Goal: Check status: Check status

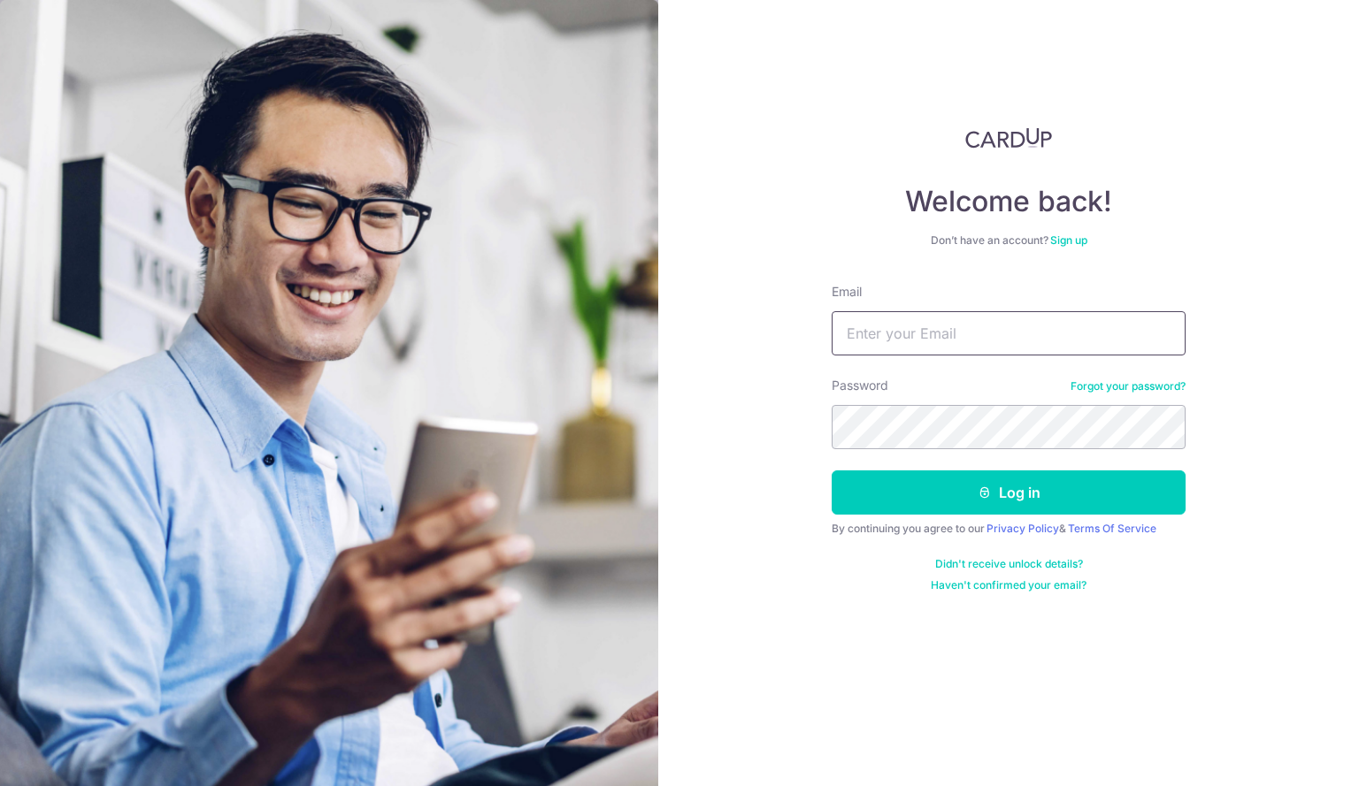
type input "[EMAIL_ADDRESS][DOMAIN_NAME]"
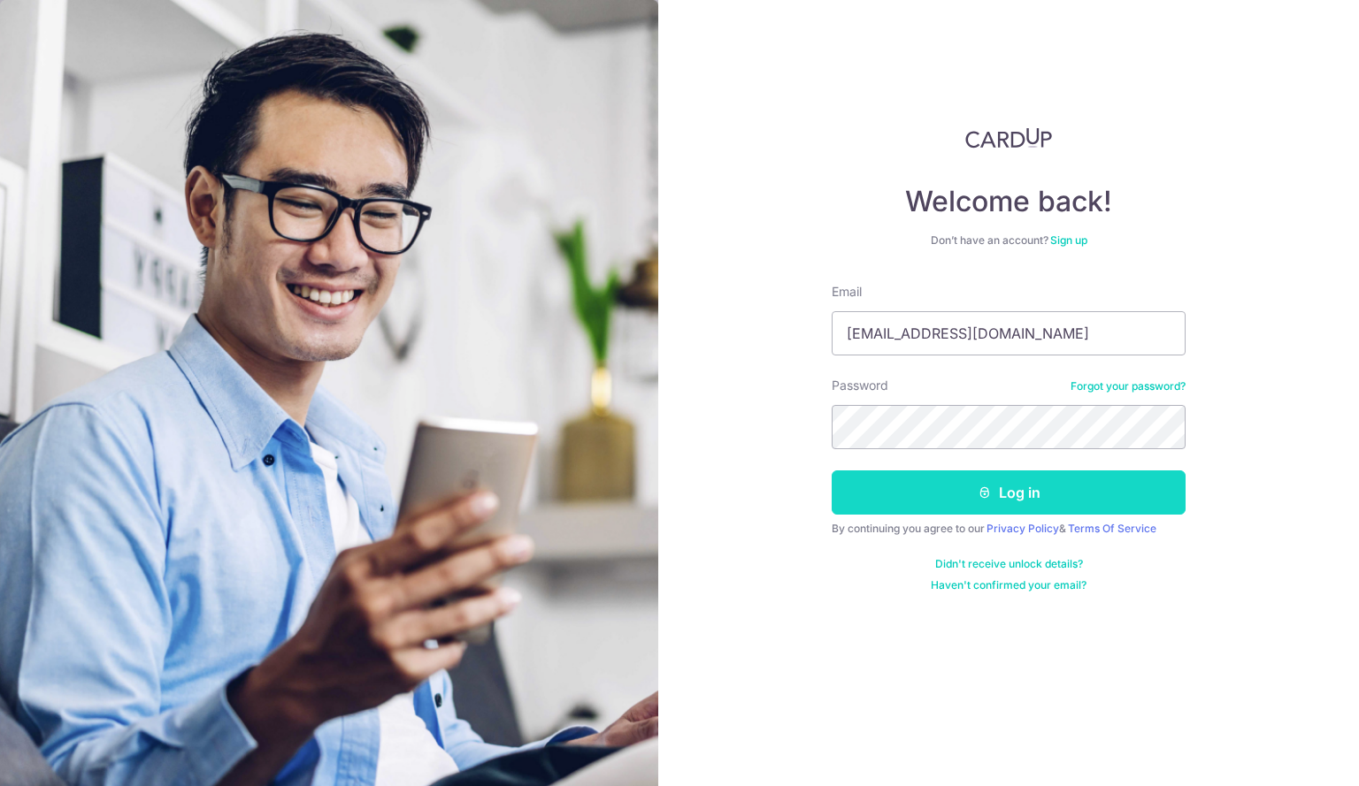
click at [1017, 502] on button "Log in" at bounding box center [1009, 493] width 354 height 44
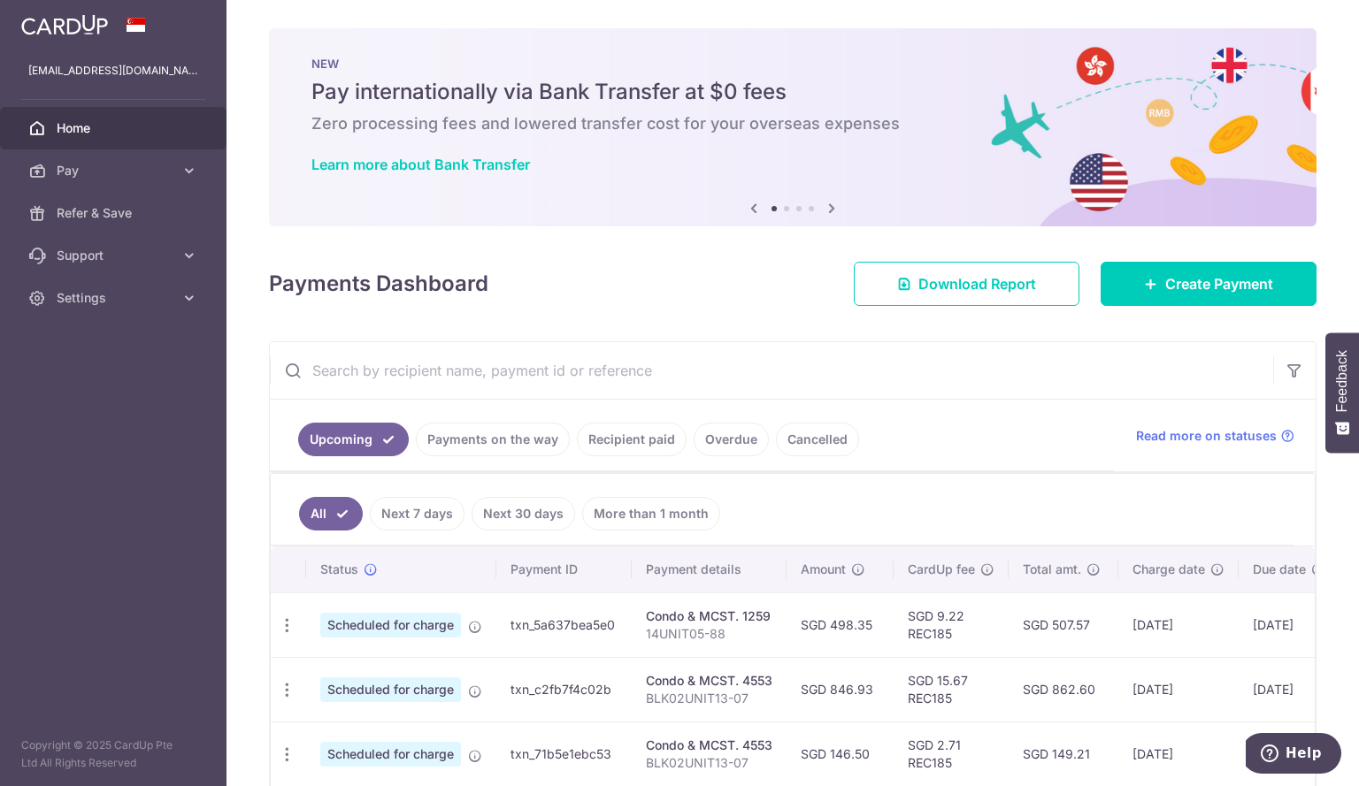
click at [633, 432] on link "Recipient paid" at bounding box center [632, 440] width 110 height 34
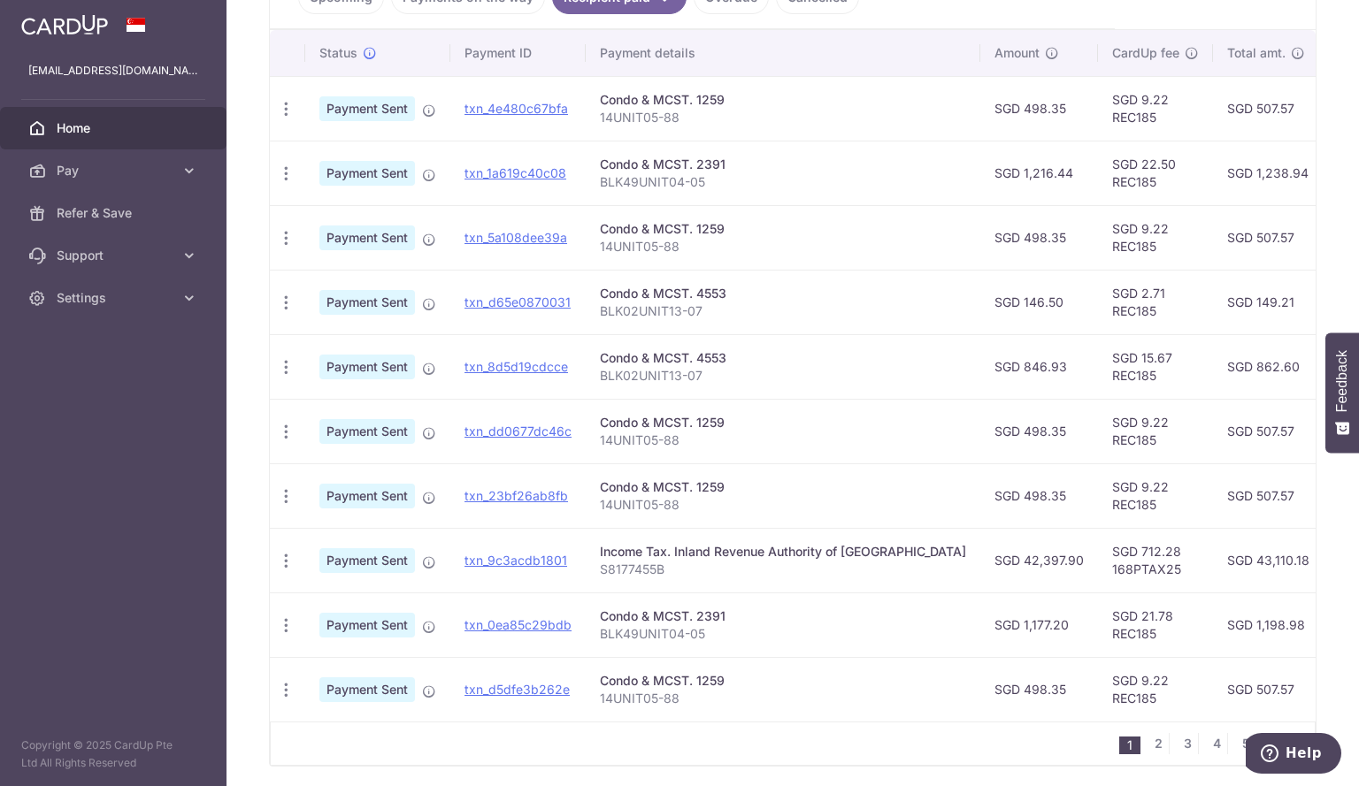
scroll to position [265, 0]
